Goal: Task Accomplishment & Management: Manage account settings

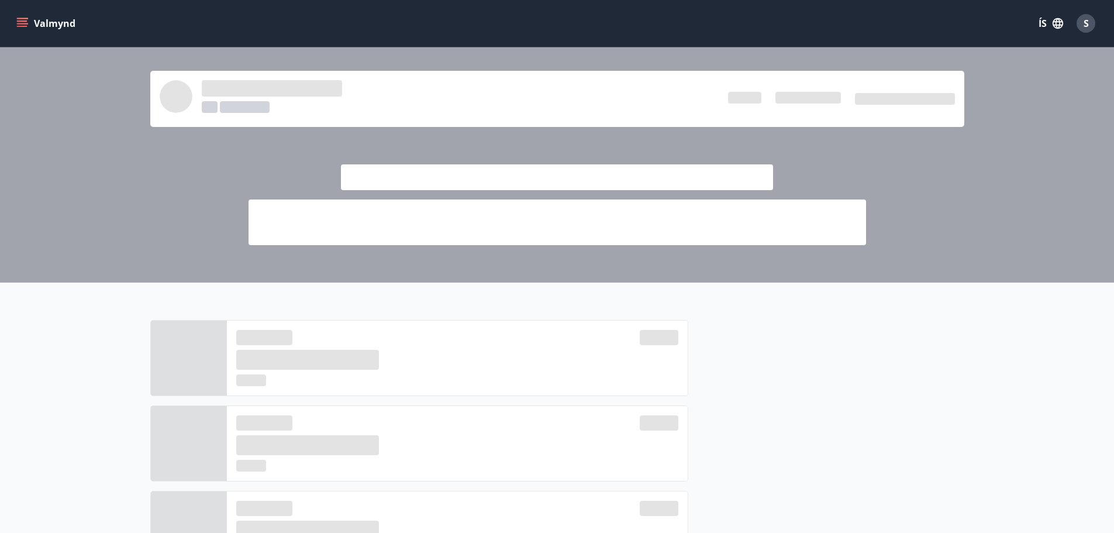
click at [66, 147] on div at bounding box center [557, 164] width 1114 height 235
click at [1085, 19] on span "S" at bounding box center [1086, 23] width 5 height 13
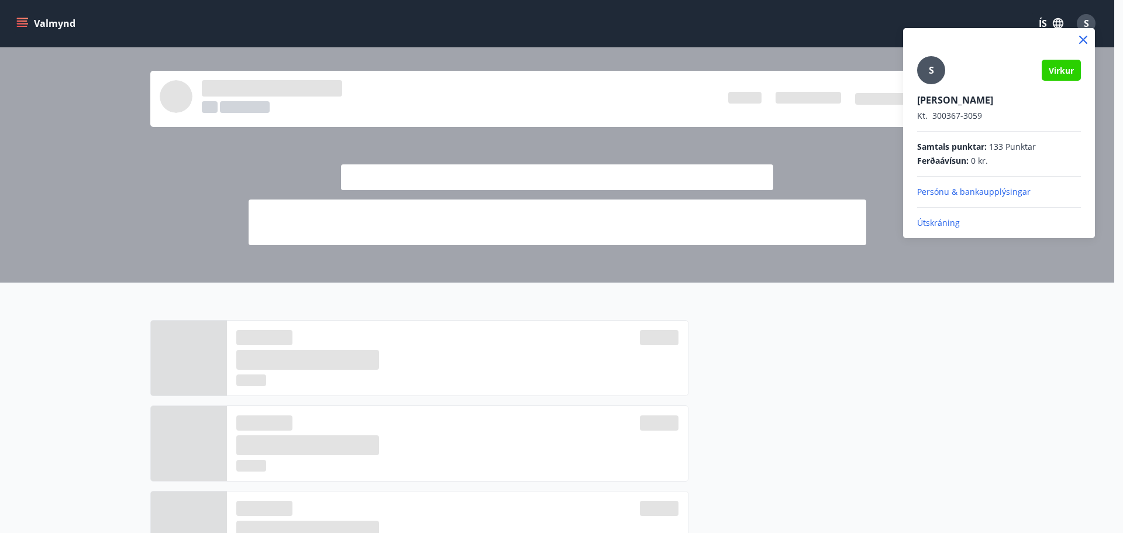
click at [1051, 75] on span "Virkur" at bounding box center [1061, 70] width 25 height 11
click at [832, 22] on div at bounding box center [561, 266] width 1123 height 533
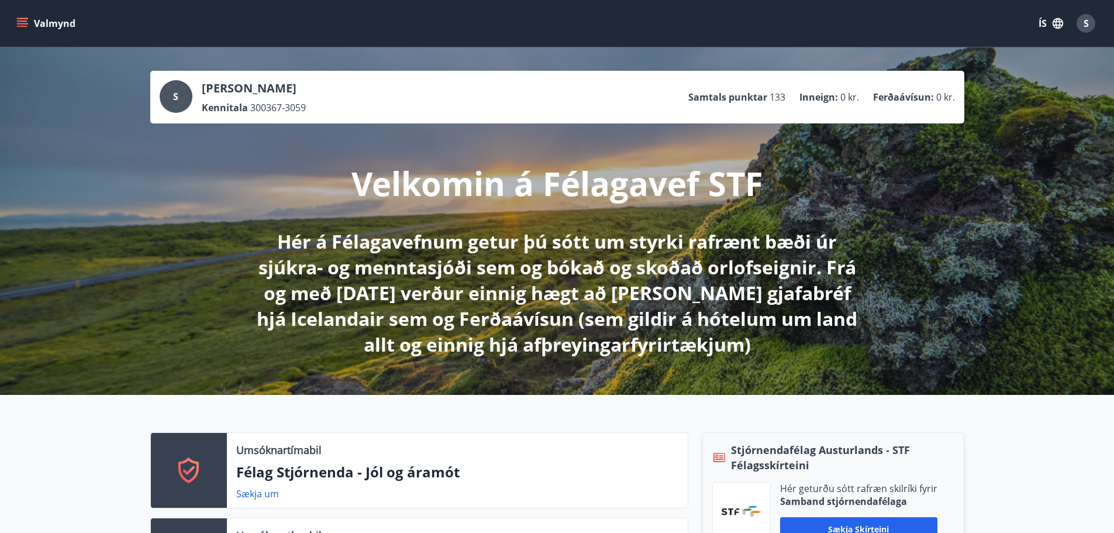
click at [27, 19] on icon "menu" at bounding box center [22, 24] width 12 height 12
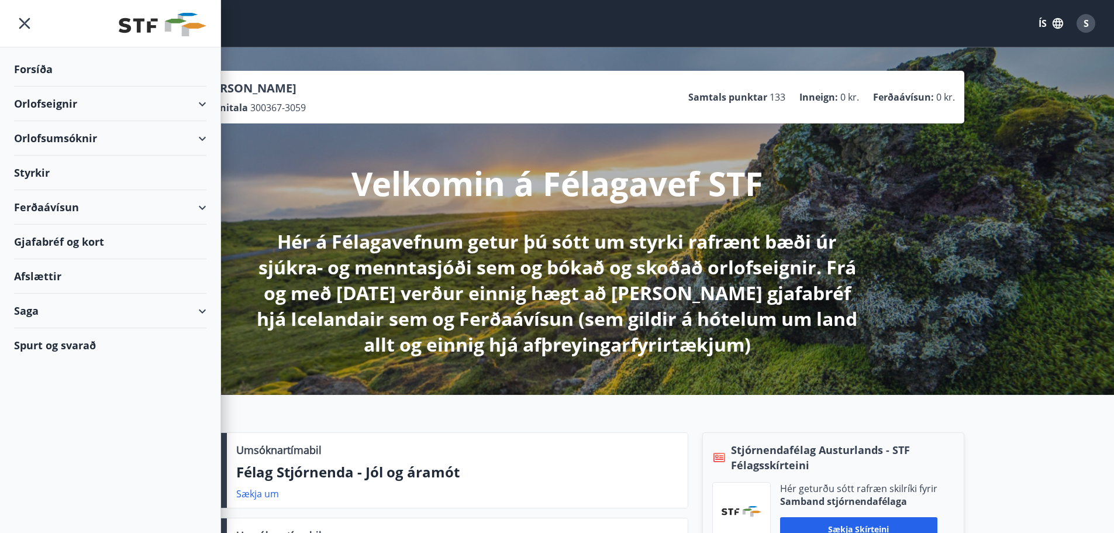
click at [197, 305] on div "Saga" at bounding box center [110, 311] width 192 height 35
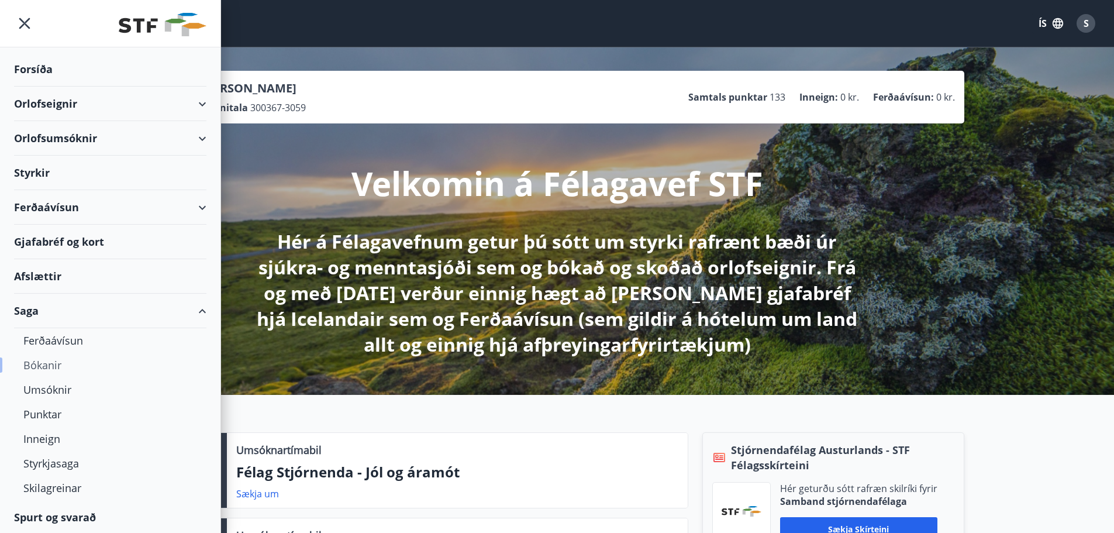
click at [39, 365] on div "Bókanir" at bounding box center [110, 365] width 174 height 25
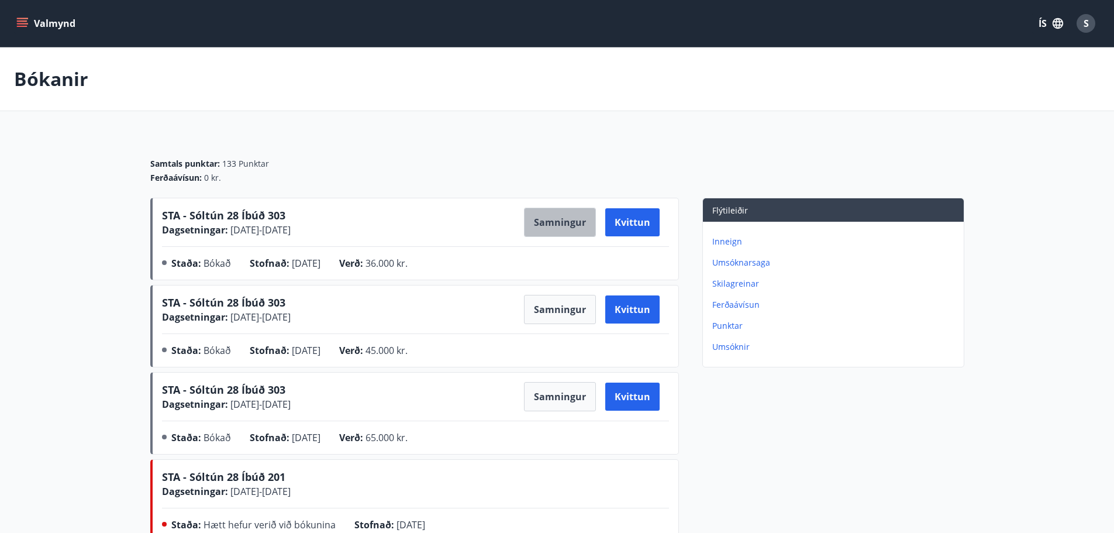
click at [562, 219] on button "Samningur" at bounding box center [560, 222] width 72 height 29
click at [312, 72] on div "Bókanir" at bounding box center [557, 79] width 1114 height 64
click at [1092, 18] on div "S" at bounding box center [1086, 23] width 19 height 19
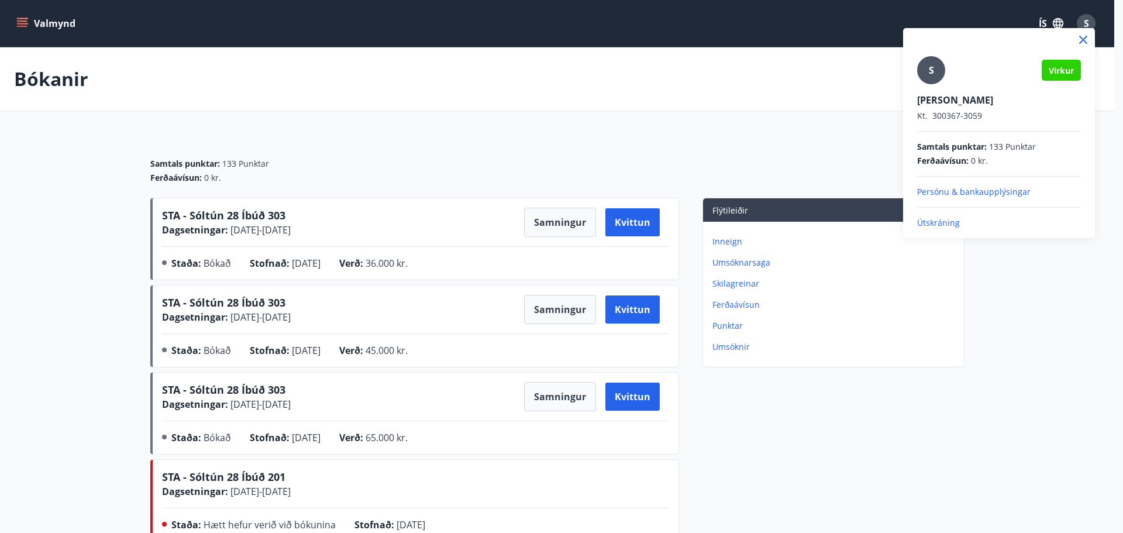
click at [941, 218] on p "Útskráning" at bounding box center [999, 223] width 164 height 12
